Goal: Task Accomplishment & Management: Manage account settings

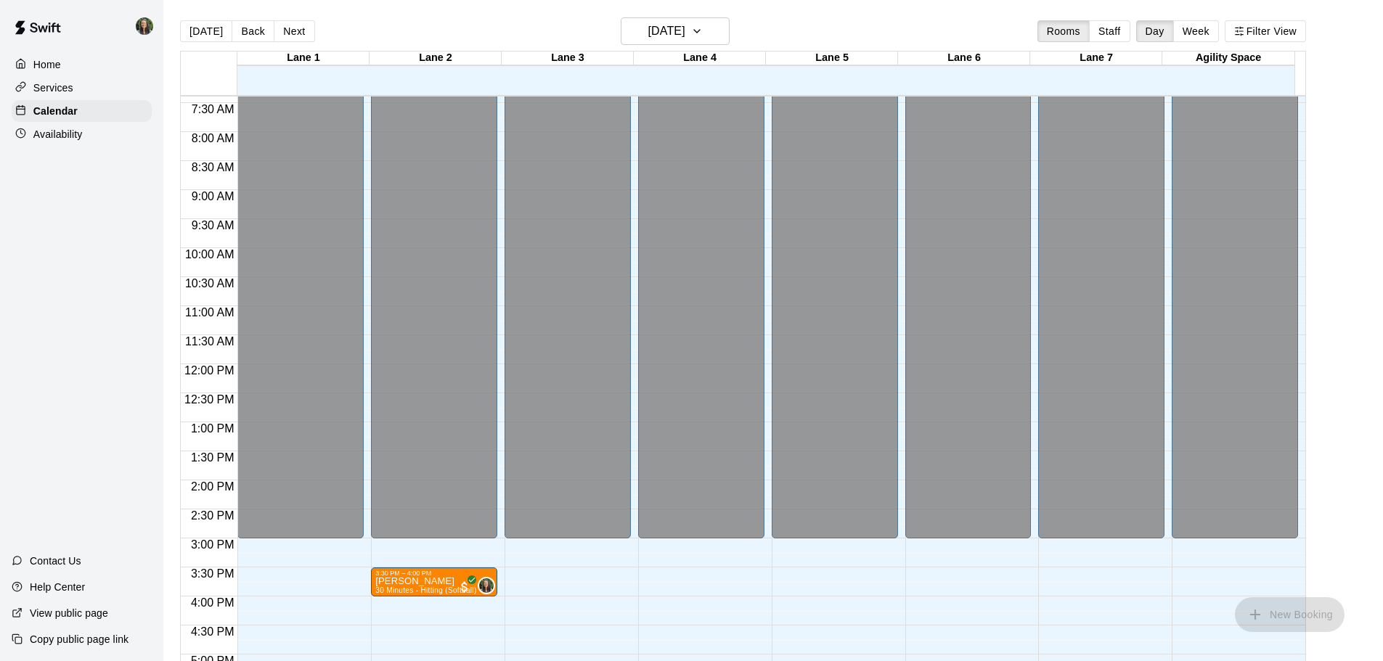
scroll to position [681, 0]
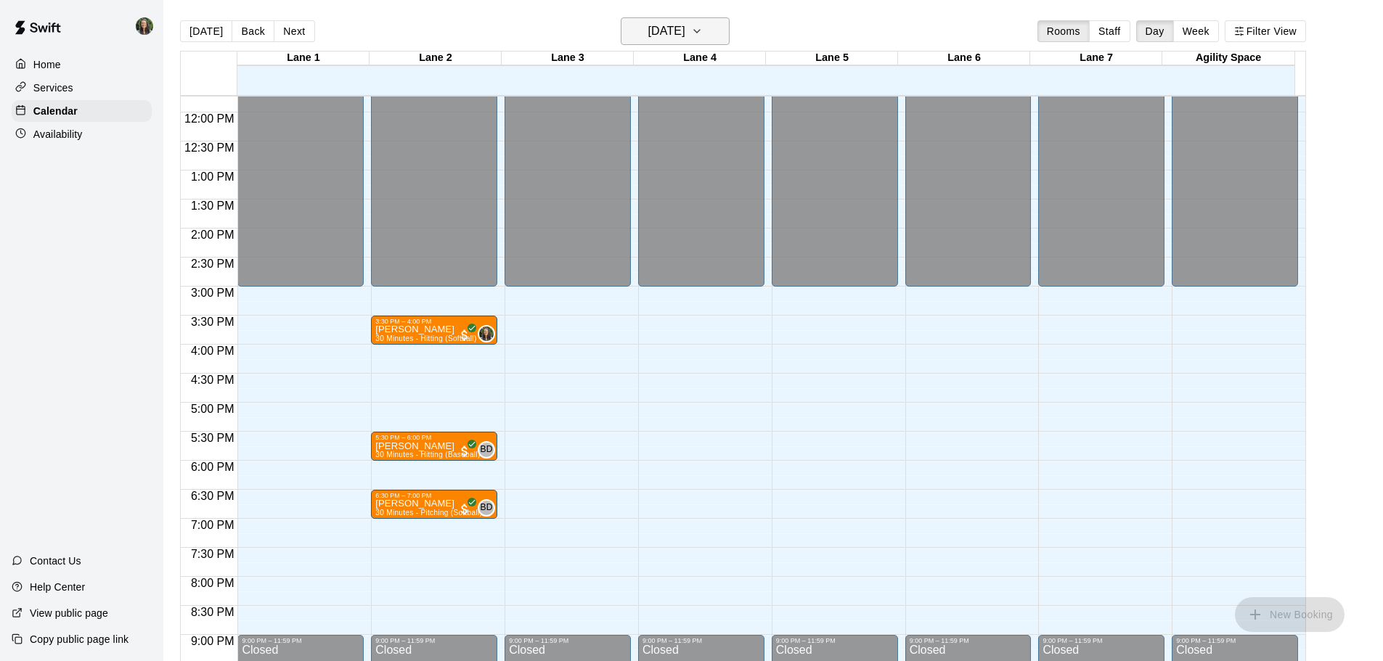
click at [685, 28] on h6 "[DATE]" at bounding box center [666, 31] width 37 height 20
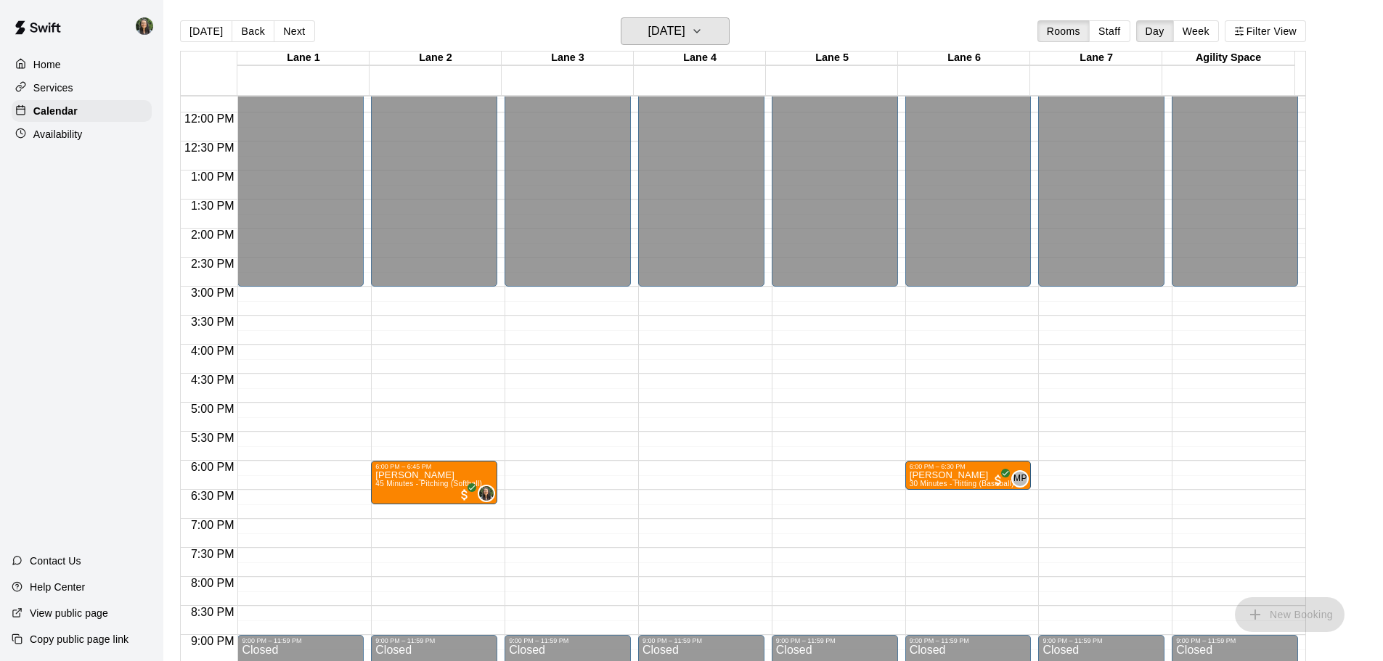
click at [682, 29] on h6 "[DATE]" at bounding box center [666, 31] width 37 height 20
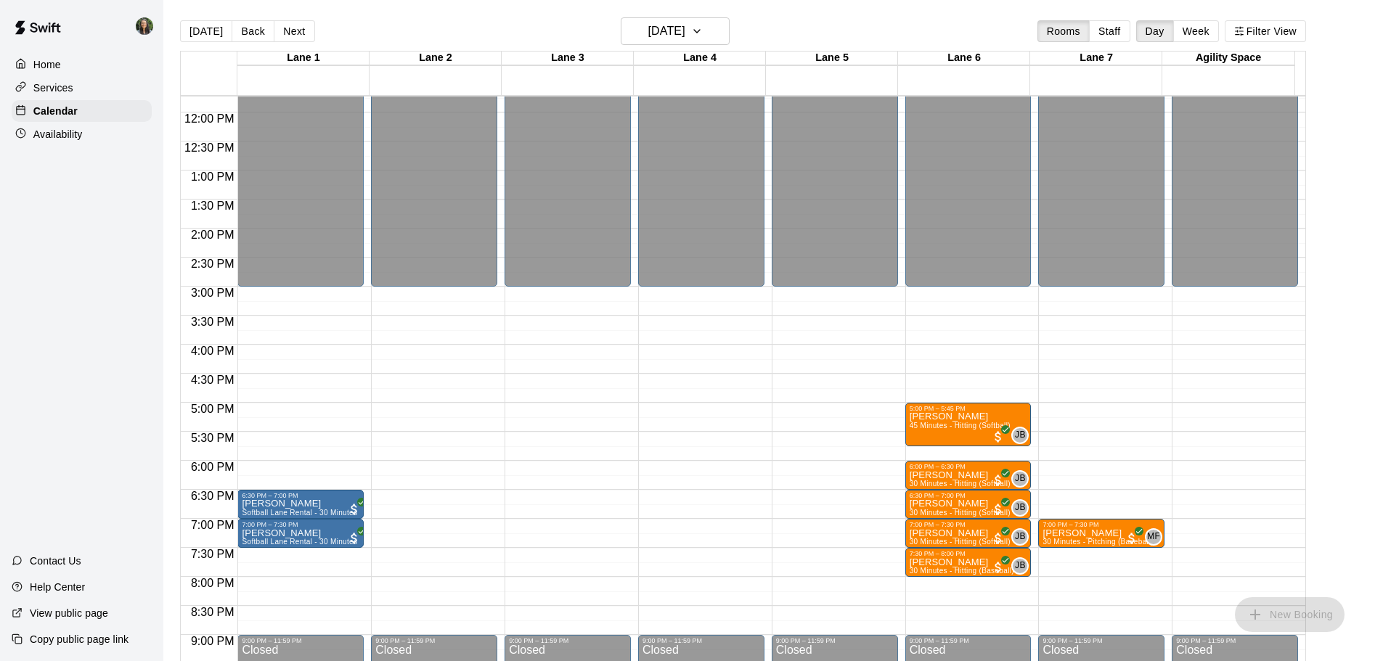
click at [82, 141] on p "Availability" at bounding box center [57, 134] width 49 height 15
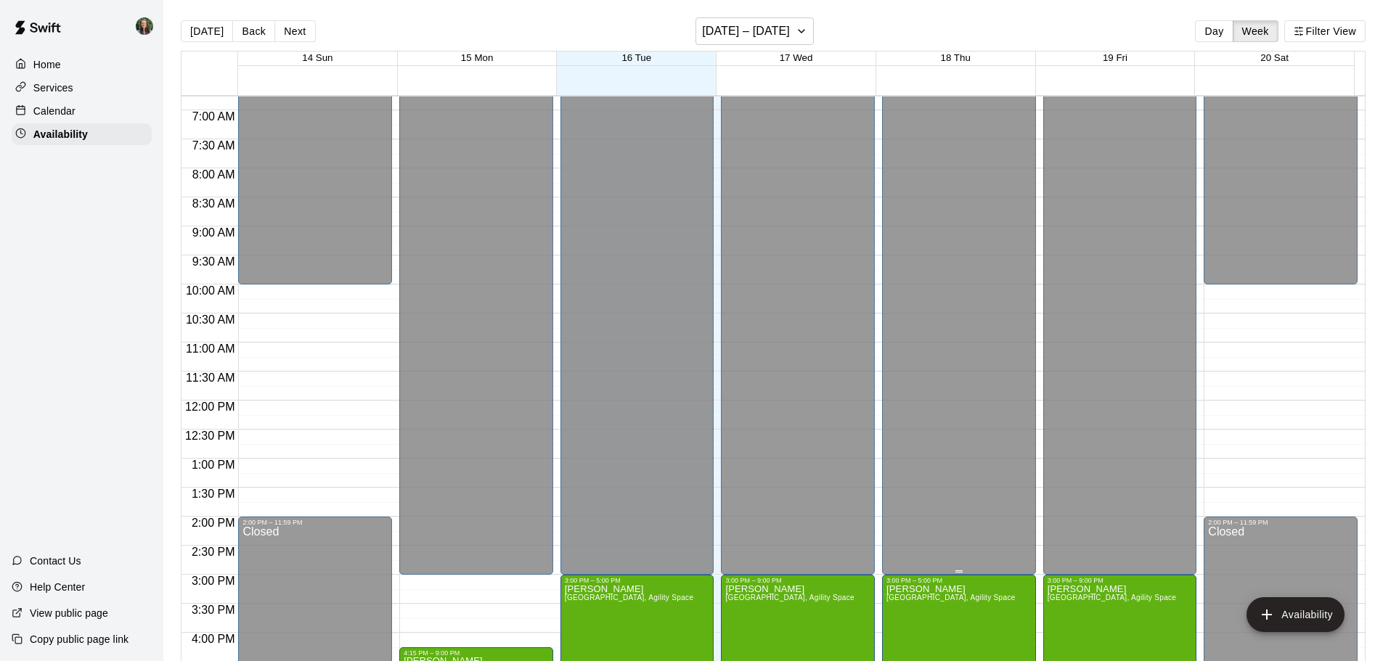
scroll to position [536, 0]
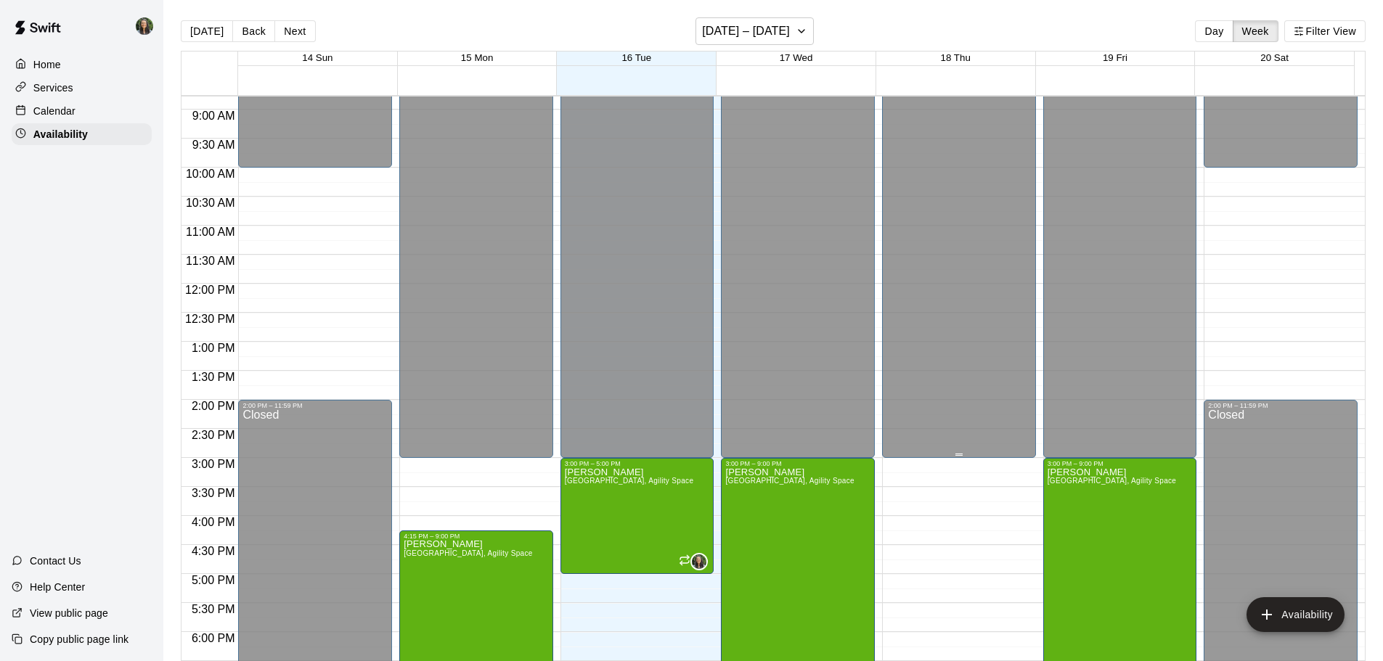
scroll to position [450, 0]
